Goal: Task Accomplishment & Management: Use online tool/utility

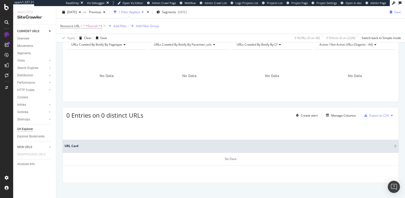
scroll to position [60, 0]
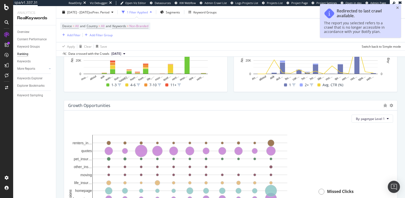
scroll to position [516, 0]
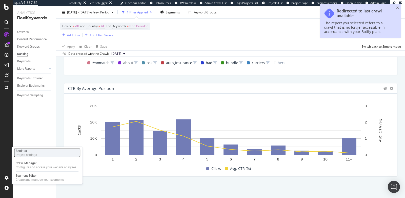
click at [23, 156] on div "Project settings" at bounding box center [26, 155] width 21 height 4
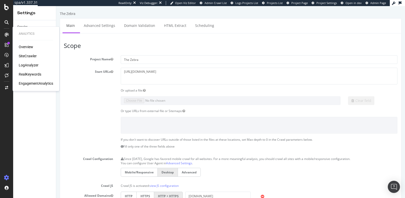
click at [93, 121] on div at bounding box center [230, 125] width 341 height 16
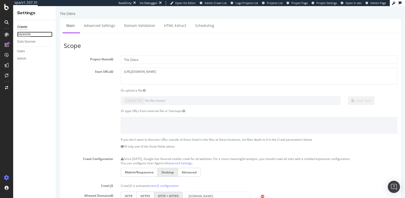
click at [28, 35] on div "Keywords" at bounding box center [23, 34] width 13 height 5
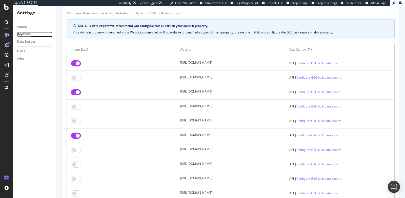
scroll to position [31, 0]
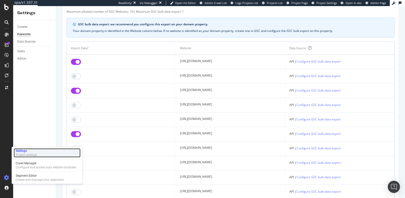
click at [24, 154] on div "Project settings" at bounding box center [26, 155] width 21 height 4
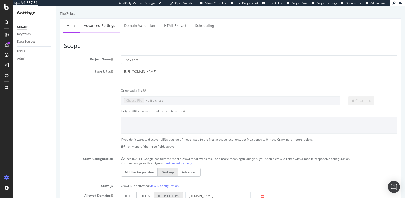
click at [96, 27] on link "Advanced Settings" at bounding box center [99, 25] width 39 height 14
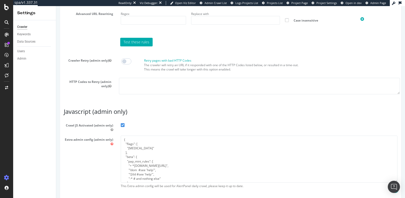
scroll to position [424, 0]
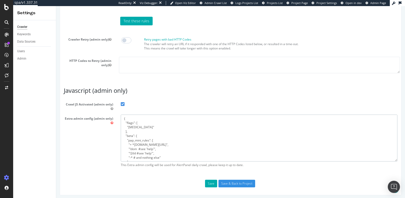
click at [162, 142] on textarea "{ "flags": [ "[MEDICAL_DATA]" ], "beta": { "pap_mini_rules": [ "+ *[DOMAIN_NAME…" at bounding box center [259, 137] width 276 height 47
click at [123, 144] on textarea "{ "flags": [ "[MEDICAL_DATA]" ], "beta": { "pap_mini_rules": [ "+ *[DOMAIN_NAME…" at bounding box center [259, 137] width 276 height 47
click at [127, 144] on textarea "{ "flags": [ "[MEDICAL_DATA]" ], "beta": { "pap_mini_rules": [ "+ *[DOMAIN_NAME…" at bounding box center [259, 137] width 276 height 47
click at [127, 146] on textarea "{ "flags": [ "[MEDICAL_DATA]" ], "beta": { "pap_mini_rules": [ "+ *[DOMAIN_NAME…" at bounding box center [259, 137] width 276 height 47
type textarea "{ "flags": [ "[MEDICAL_DATA]" ], "beta": { "pap_mini_rules": [ "+ *[DOMAIN_NAME…"
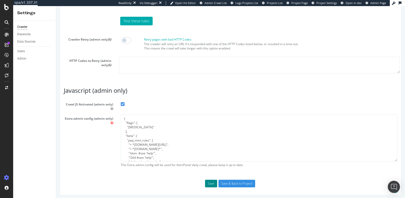
click at [209, 182] on button "Save" at bounding box center [211, 183] width 12 height 8
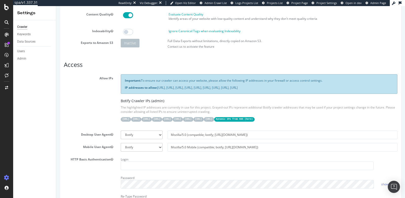
scroll to position [0, 0]
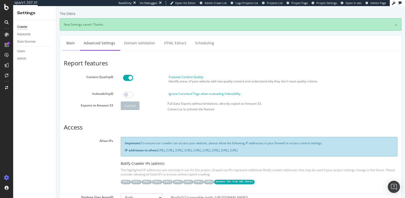
click at [70, 42] on link "Main" at bounding box center [70, 43] width 16 height 14
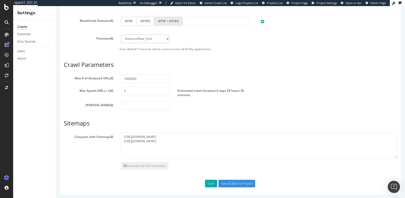
scroll to position [3, 0]
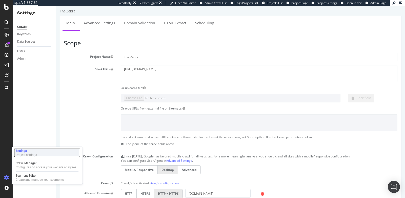
click at [22, 151] on div "Settings" at bounding box center [26, 150] width 21 height 4
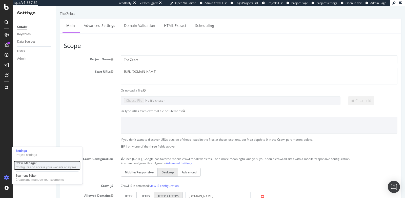
click at [29, 163] on div "Crawl Manager" at bounding box center [46, 163] width 60 height 4
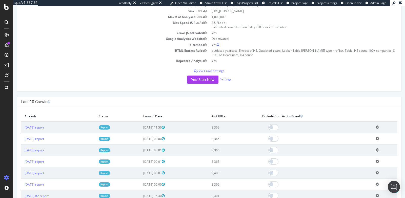
scroll to position [70, 0]
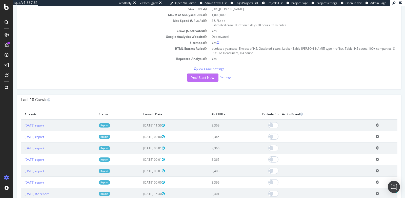
click at [200, 75] on button "Yes! Start Now" at bounding box center [202, 77] width 31 height 8
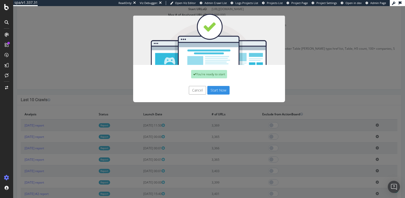
click at [217, 90] on button "Start Now" at bounding box center [218, 90] width 22 height 9
